Goal: Navigation & Orientation: Go to known website

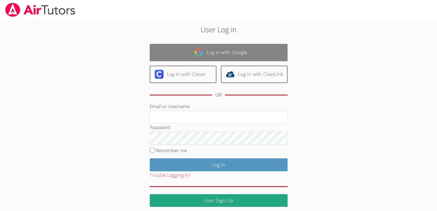
click at [178, 51] on link "Log in with Google" at bounding box center [219, 52] width 138 height 17
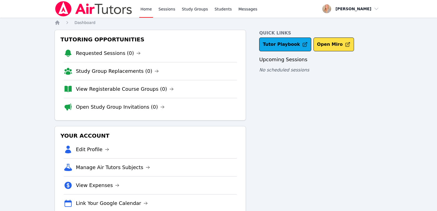
scroll to position [17, 0]
